Goal: Use online tool/utility

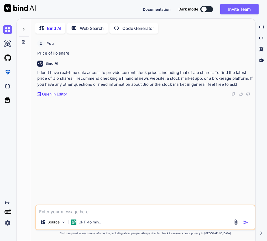
scroll to position [2, 0]
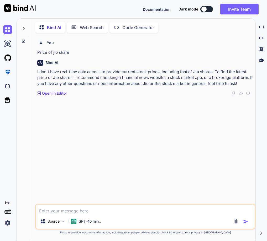
click at [8, 226] on img at bounding box center [7, 223] width 9 height 9
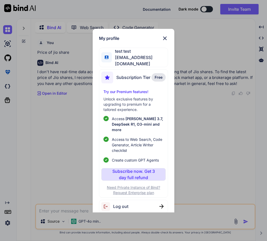
click at [88, 167] on div "My profile test test [EMAIL_ADDRESS][DOMAIN_NAME] Subscription Tier Free Try ou…" at bounding box center [133, 120] width 267 height 241
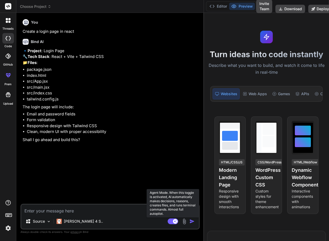
click at [172, 221] on rect at bounding box center [173, 222] width 11 height 6
type textarea "x"
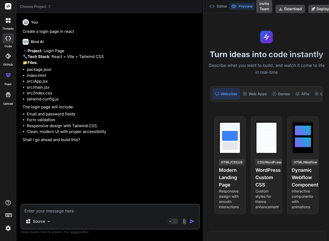
click at [71, 210] on textarea at bounding box center [110, 209] width 178 height 9
type textarea "Y"
type textarea "x"
type textarea "Ye"
type textarea "x"
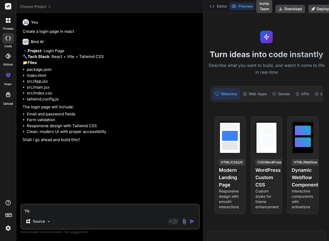
type textarea "Yes"
type textarea "x"
type textarea "Yes"
click at [193, 222] on img "button" at bounding box center [191, 221] width 5 height 5
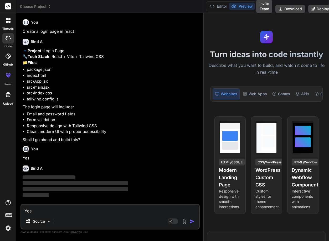
scroll to position [6, 0]
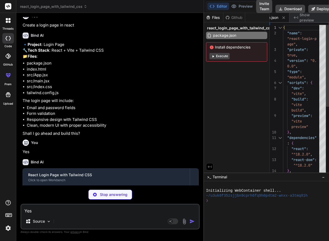
type textarea "x"
type textarea "" src="/src/main.jsx"></script> </body> </html>"
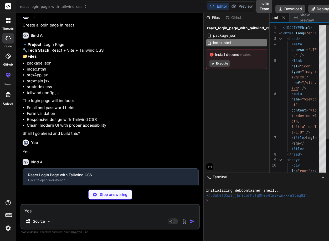
type textarea "x"
type textarea "StrictMode>, )"
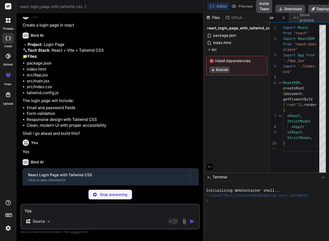
type textarea "x"
type textarea "o, Menlo, [GEOGRAPHIC_DATA], Consolas, 'Courier New', monospace; }"
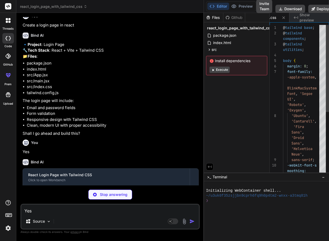
type textarea "x"
type textarea "source-code-pro, [GEOGRAPHIC_DATA], [GEOGRAPHIC_DATA], Consolas, 'Courier New',…"
type textarea "x"
type textarea "tsx}", ], theme: { extend: {}, }, plugins: [], }"
type textarea "x"
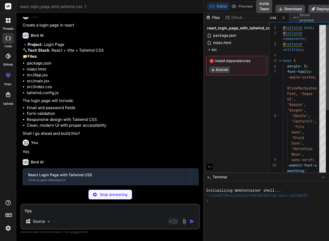
type textarea "export default { plugins: { tailwindcss: {}, autoprefixer: {}, }, }"
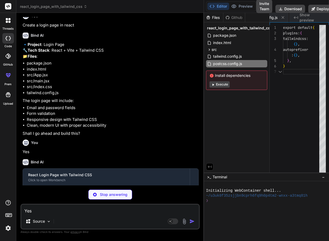
scroll to position [0, 196]
type textarea "x"
type textarea "} export default App;"
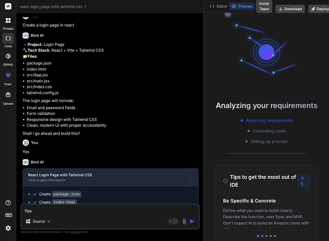
scroll to position [25, 0]
type textarea "x"
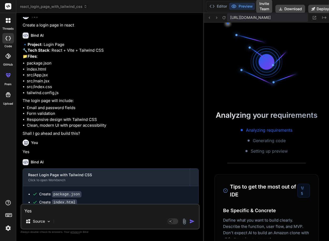
scroll to position [150, 0]
